Goal: Task Accomplishment & Management: Complete application form

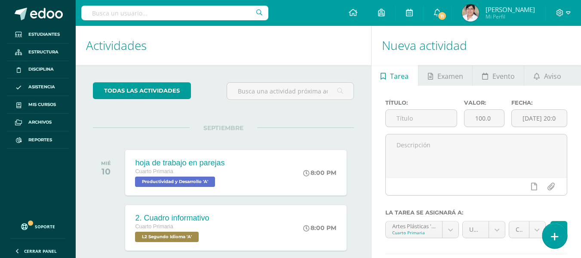
click at [545, 232] on link at bounding box center [555, 235] width 25 height 25
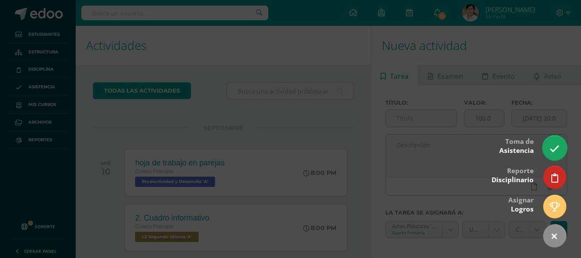
click at [550, 145] on link at bounding box center [555, 147] width 25 height 25
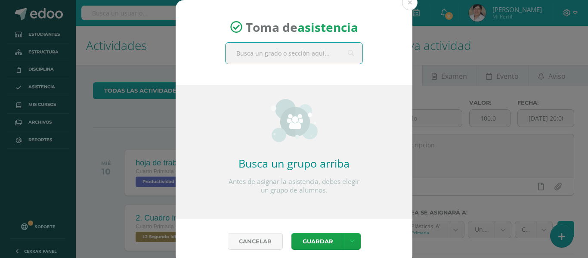
click at [288, 45] on input "text" at bounding box center [294, 53] width 137 height 21
click at [286, 49] on input "text" at bounding box center [294, 53] width 137 height 21
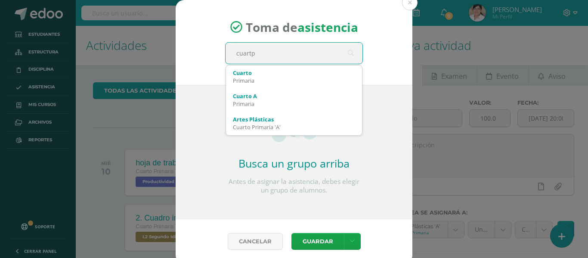
type input "cuart"
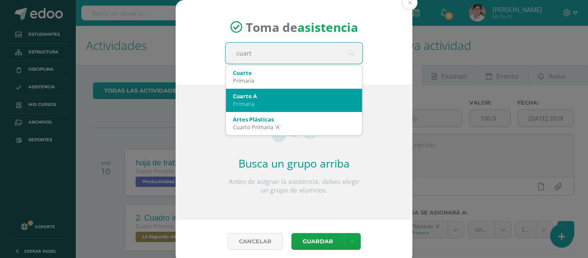
click at [268, 96] on div "Cuarto A" at bounding box center [294, 96] width 122 height 8
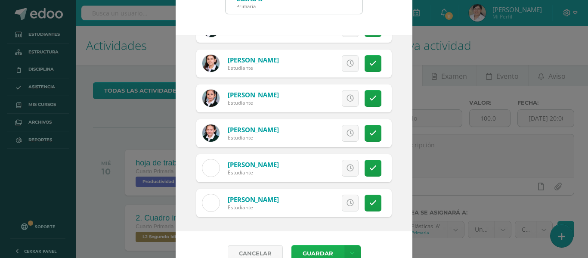
scroll to position [68, 0]
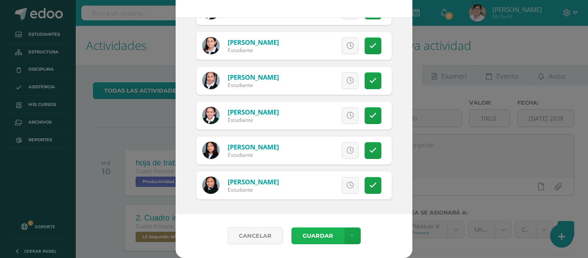
click at [308, 235] on button "Guardar" at bounding box center [317, 235] width 53 height 17
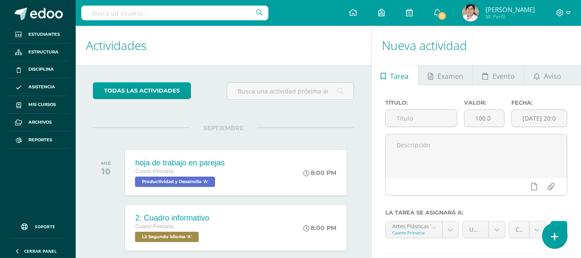
click at [550, 229] on link at bounding box center [555, 235] width 25 height 25
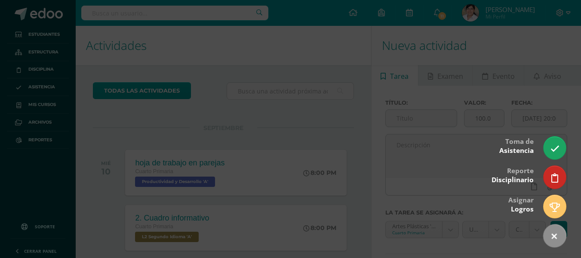
click at [543, 144] on div at bounding box center [290, 129] width 581 height 258
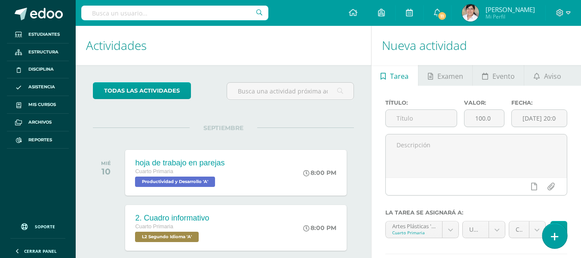
click at [550, 236] on link at bounding box center [555, 235] width 25 height 25
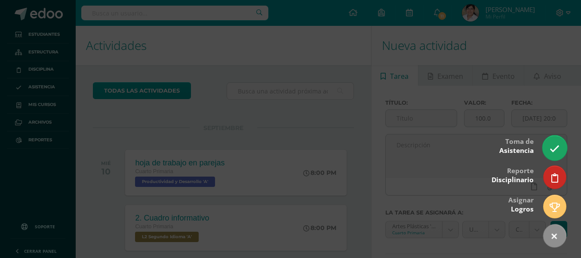
click at [558, 148] on icon at bounding box center [555, 149] width 10 height 10
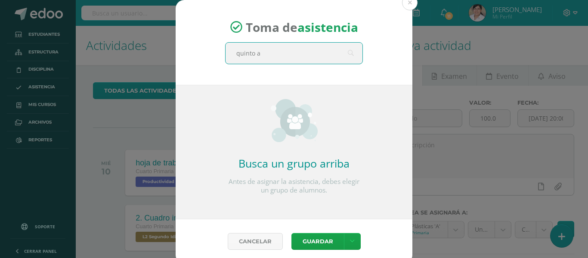
type input "quinto a"
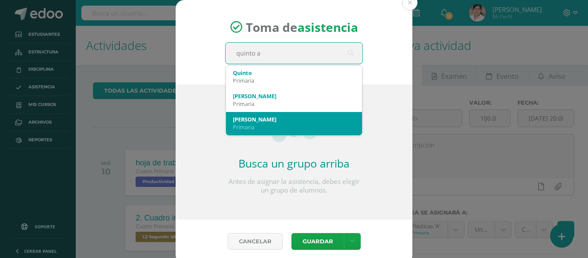
click at [281, 125] on div "Primaria" at bounding box center [294, 127] width 122 height 8
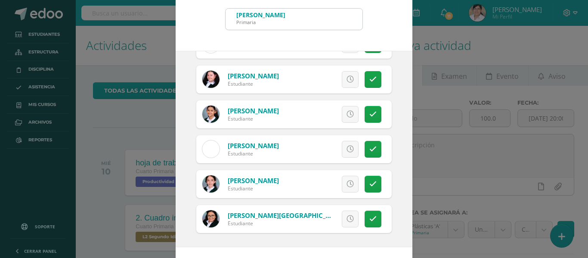
scroll to position [68, 0]
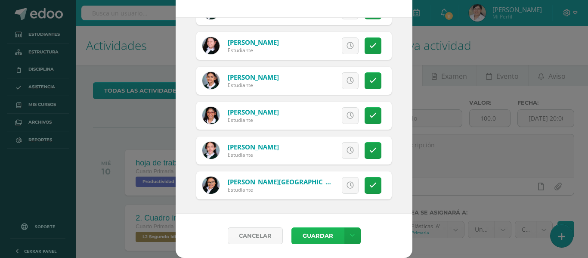
click at [318, 237] on button "Guardar" at bounding box center [317, 235] width 53 height 17
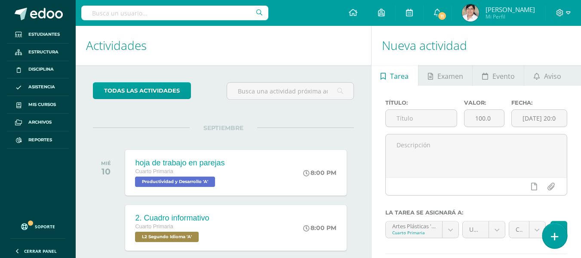
click at [555, 241] on icon at bounding box center [555, 237] width 8 height 10
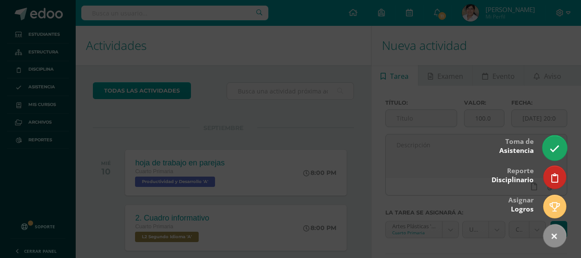
click at [553, 154] on link at bounding box center [555, 147] width 25 height 25
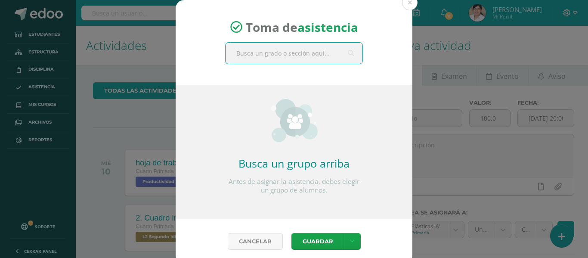
click at [328, 54] on input "text" at bounding box center [294, 53] width 137 height 21
type input "quinto b"
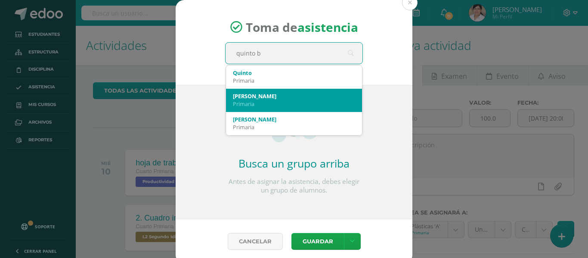
click at [297, 106] on div "Primaria" at bounding box center [294, 104] width 122 height 8
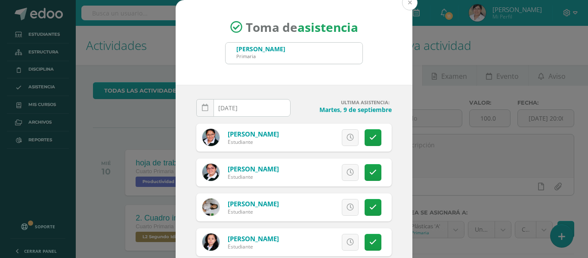
click at [405, 8] on button at bounding box center [409, 2] width 15 height 15
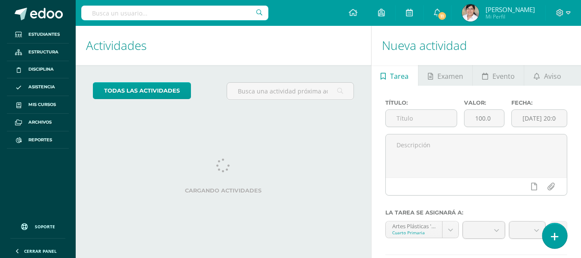
click at [554, 234] on icon at bounding box center [555, 237] width 8 height 10
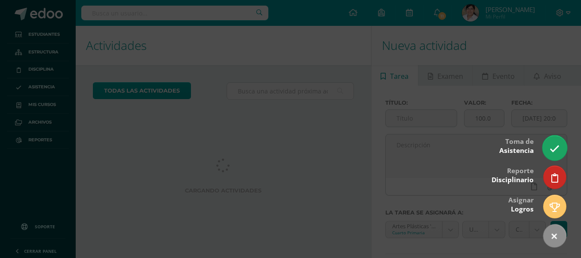
click at [555, 150] on icon at bounding box center [555, 149] width 10 height 10
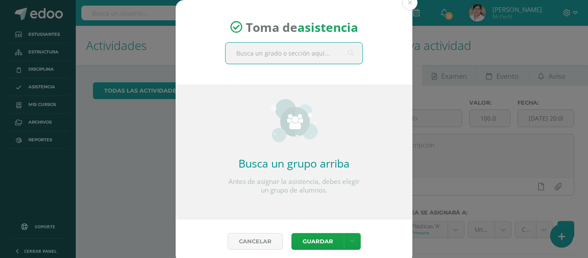
click at [250, 53] on input "text" at bounding box center [294, 53] width 137 height 21
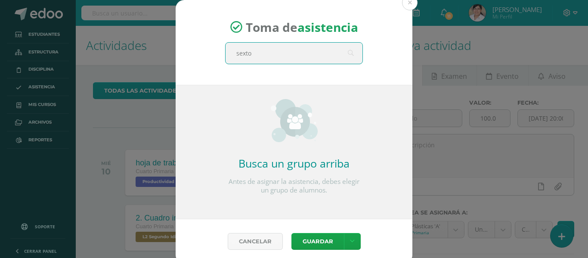
type input "sexto"
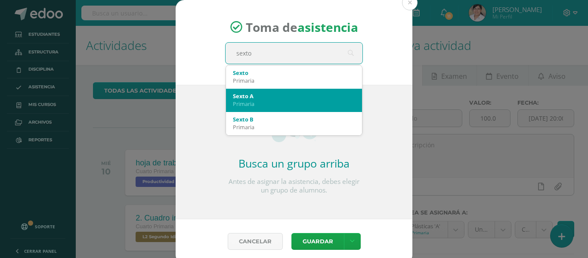
click at [248, 98] on div "Sexto A" at bounding box center [294, 96] width 122 height 8
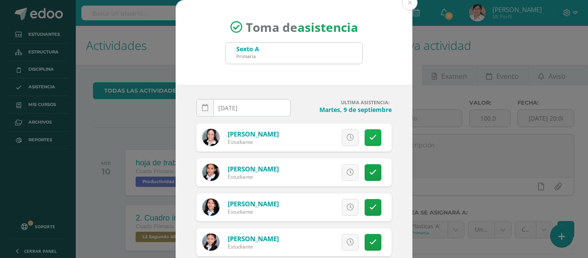
click at [369, 135] on icon at bounding box center [372, 137] width 7 height 7
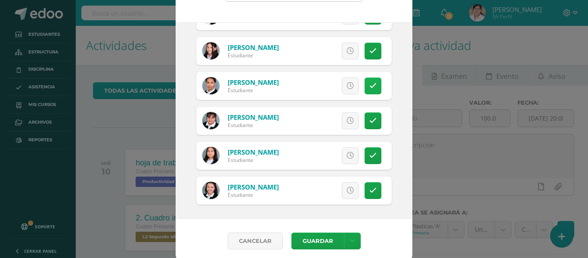
scroll to position [68, 0]
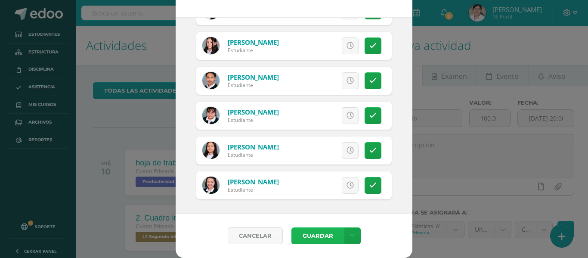
click at [321, 230] on button "Guardar" at bounding box center [317, 235] width 53 height 17
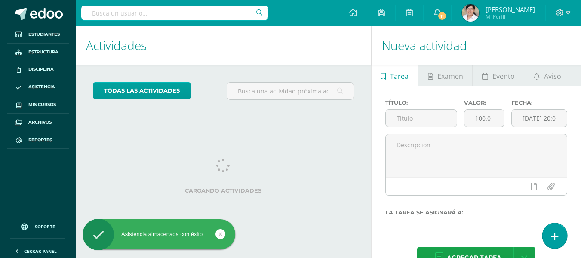
click at [556, 232] on icon at bounding box center [555, 237] width 8 height 10
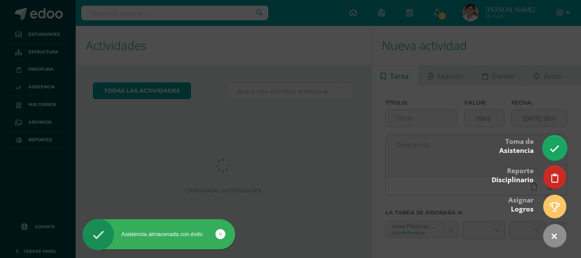
click at [546, 148] on link at bounding box center [555, 147] width 25 height 25
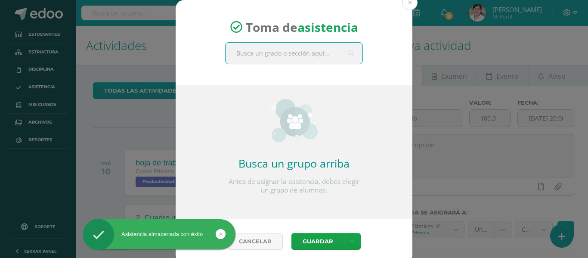
click at [275, 58] on input "text" at bounding box center [294, 53] width 137 height 21
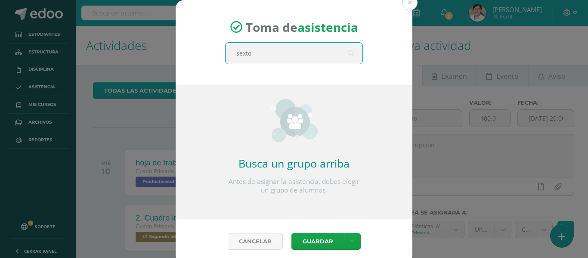
type input "sexto b"
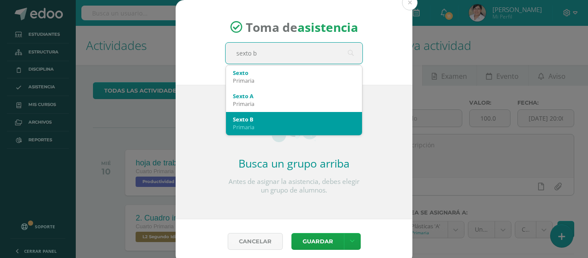
click at [272, 121] on div "Sexto B" at bounding box center [294, 119] width 122 height 8
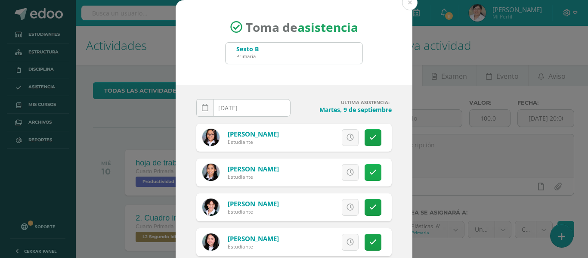
click at [369, 173] on icon at bounding box center [372, 172] width 7 height 7
click at [332, 173] on span "Excusa" at bounding box center [336, 172] width 24 height 16
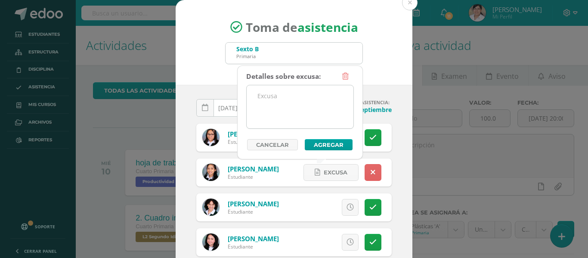
click at [301, 90] on textarea at bounding box center [300, 106] width 107 height 43
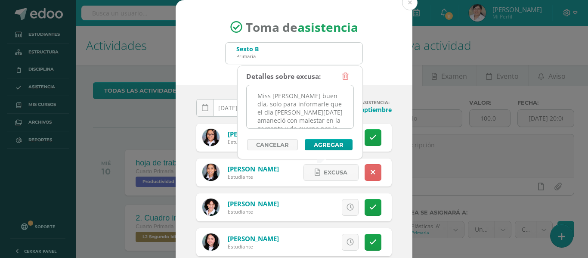
scroll to position [193, 0]
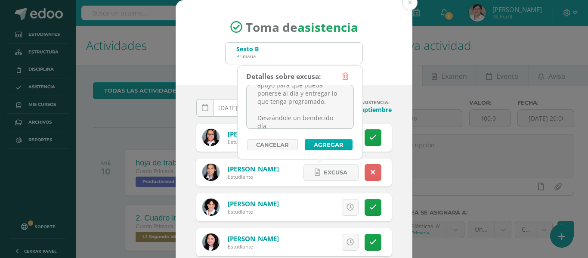
type textarea "Miss [PERSON_NAME] buen día, solo para informarle que el día [PERSON_NAME][DATE…"
click at [321, 141] on button "Agregar" at bounding box center [329, 144] width 48 height 11
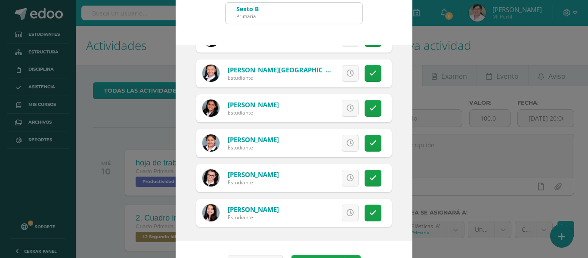
scroll to position [68, 0]
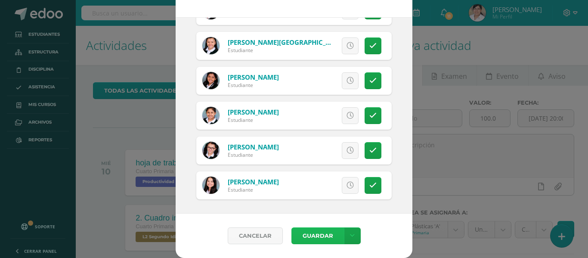
click at [317, 235] on button "Guardar" at bounding box center [317, 235] width 53 height 17
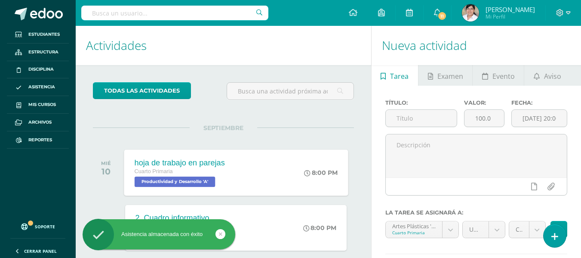
scroll to position [226, 0]
